Goal: Communication & Community: Answer question/provide support

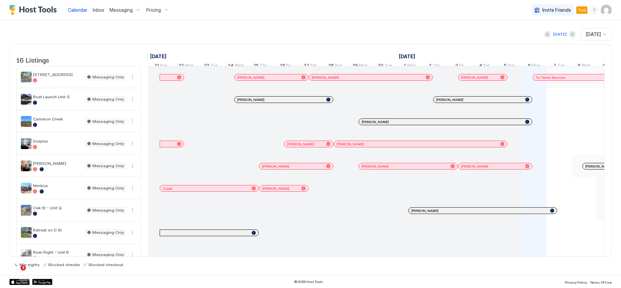
scroll to position [0, 373]
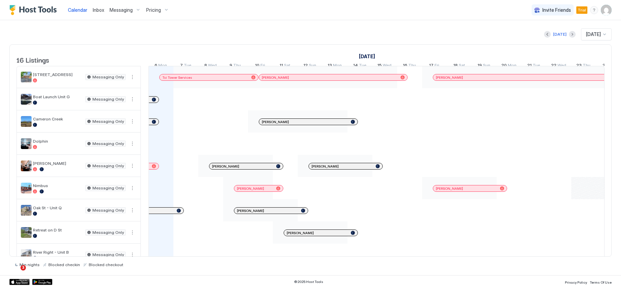
click at [122, 11] on span "Messaging" at bounding box center [121, 10] width 23 height 6
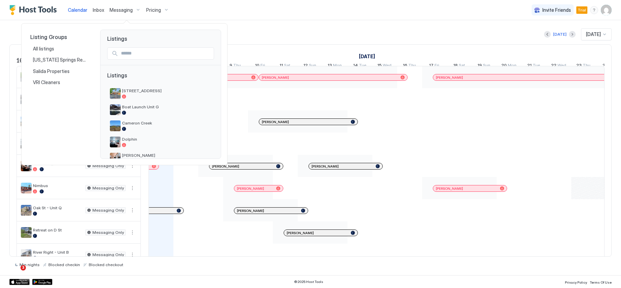
click at [97, 11] on div at bounding box center [310, 144] width 621 height 288
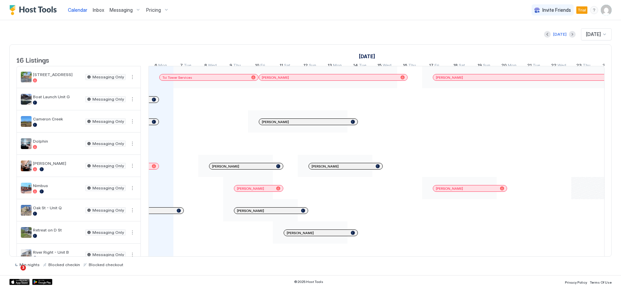
click at [99, 10] on span "Inbox" at bounding box center [98, 10] width 11 height 6
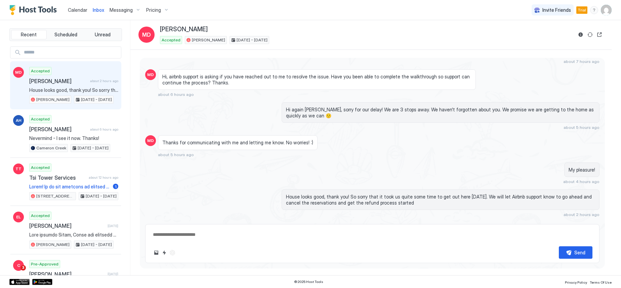
click at [75, 23] on div "Recent Scheduled Unread MD Accepted [PERSON_NAME] about 2 hours ago House looks…" at bounding box center [69, 147] width 121 height 255
type textarea "*"
